Goal: Understand process/instructions: Learn how to perform a task or action

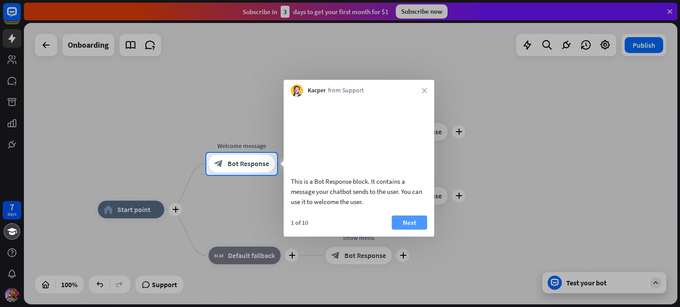
click at [417, 226] on button "Next" at bounding box center [409, 222] width 35 height 14
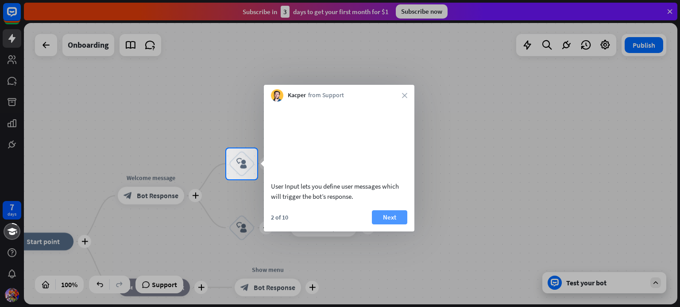
click at [391, 225] on button "Next" at bounding box center [389, 218] width 35 height 14
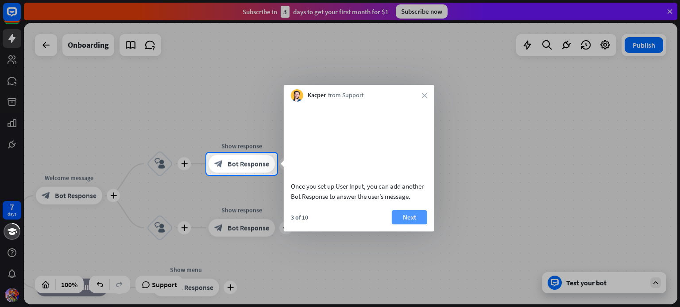
click at [404, 225] on button "Next" at bounding box center [409, 218] width 35 height 14
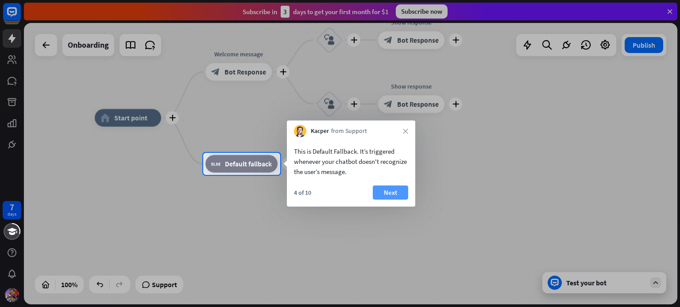
click at [382, 192] on button "Next" at bounding box center [390, 193] width 35 height 14
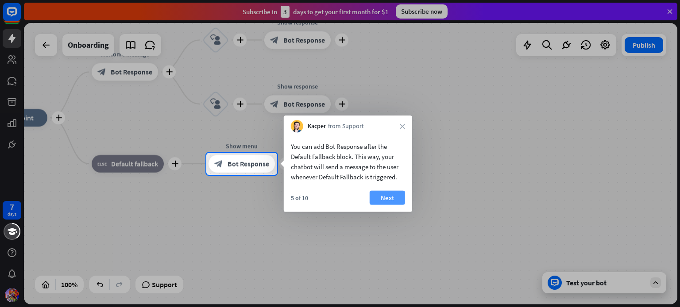
click at [389, 196] on button "Next" at bounding box center [386, 198] width 35 height 14
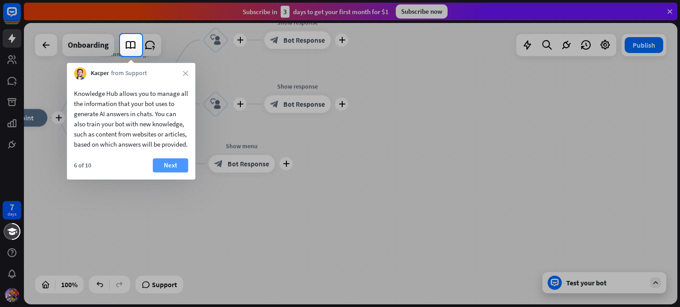
click at [185, 173] on button "Next" at bounding box center [170, 165] width 35 height 14
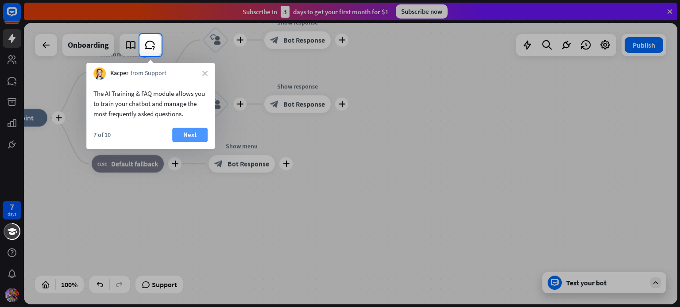
click at [178, 134] on button "Next" at bounding box center [189, 135] width 35 height 14
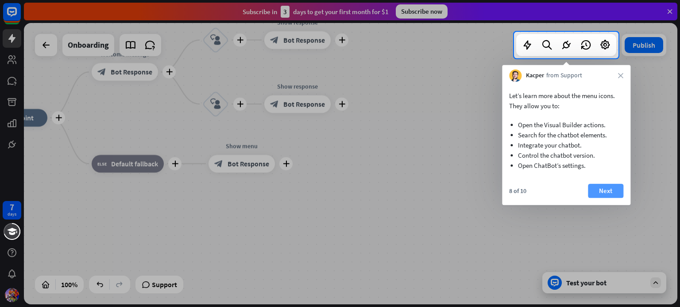
click at [599, 191] on button "Next" at bounding box center [605, 191] width 35 height 14
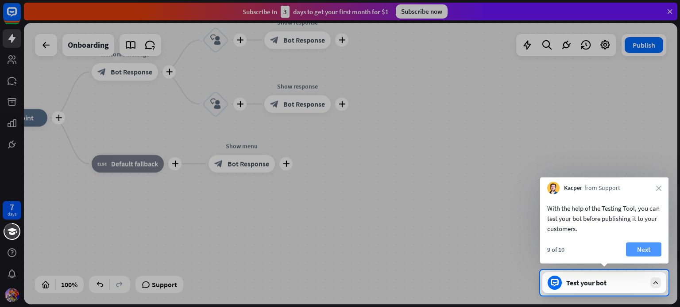
click at [648, 254] on button "Next" at bounding box center [643, 250] width 35 height 14
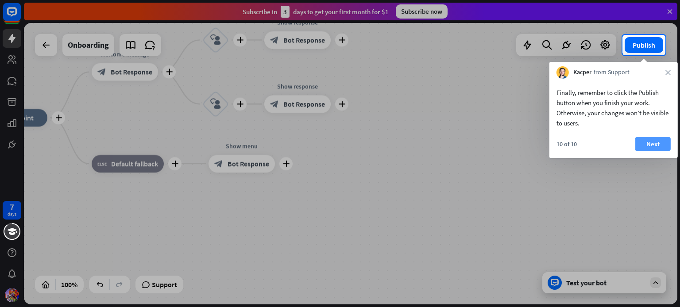
click at [651, 143] on button "Next" at bounding box center [652, 144] width 35 height 14
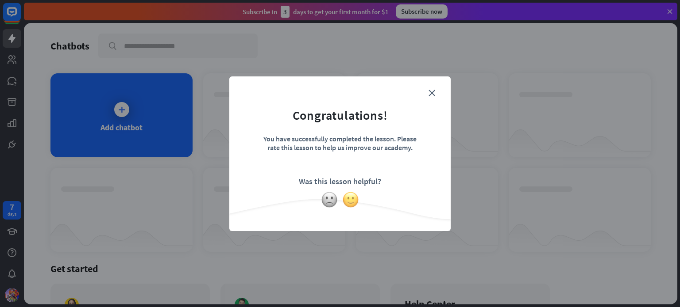
click at [353, 200] on img at bounding box center [350, 200] width 17 height 17
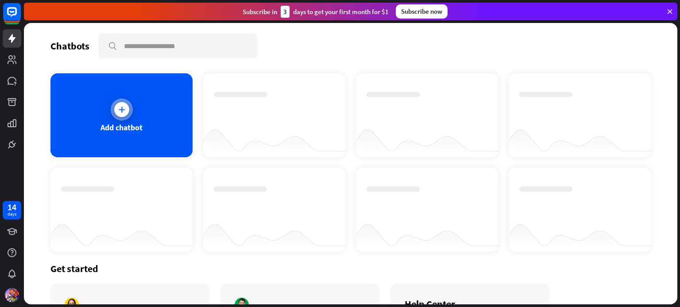
click at [173, 99] on div "Add chatbot" at bounding box center [121, 115] width 142 height 84
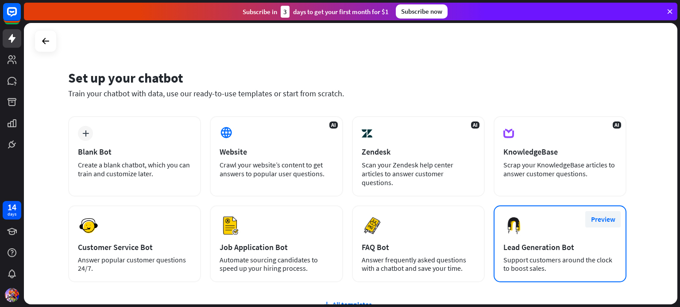
click at [615, 211] on button "Preview" at bounding box center [602, 219] width 35 height 16
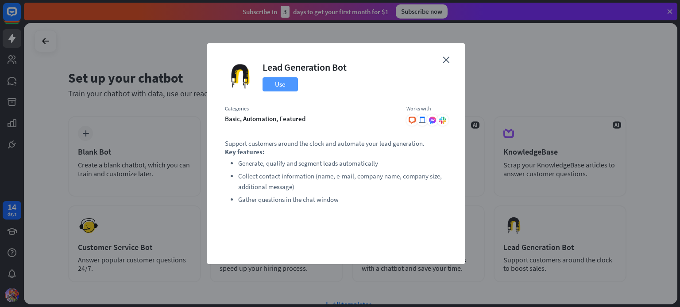
click at [288, 88] on button "Use" at bounding box center [279, 84] width 35 height 14
